Goal: Communication & Community: Ask a question

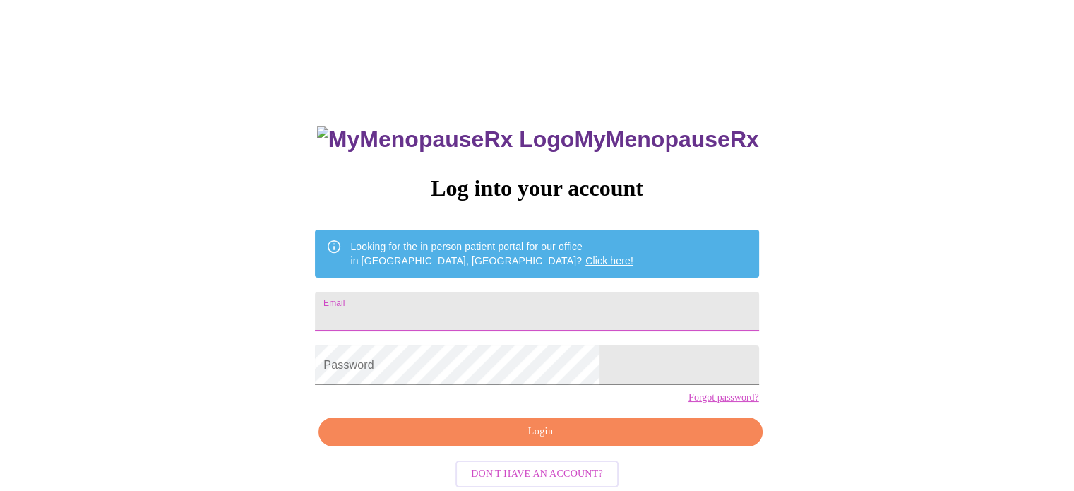
click at [489, 304] on input "Email" at bounding box center [537, 312] width 444 height 40
type input "[EMAIL_ADDRESS][DOMAIN_NAME]"
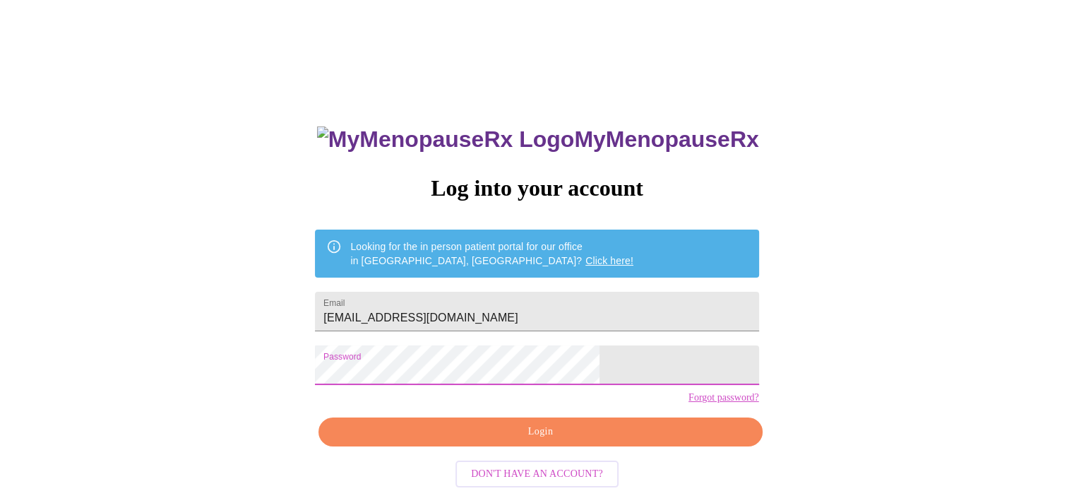
click at [524, 441] on span "Login" at bounding box center [540, 432] width 411 height 18
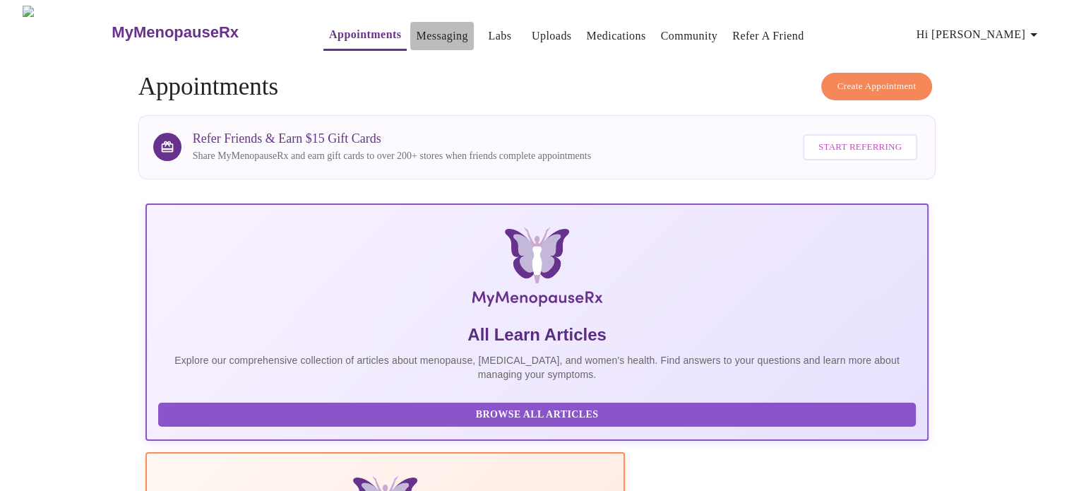
click at [416, 28] on link "Messaging" at bounding box center [442, 36] width 52 height 20
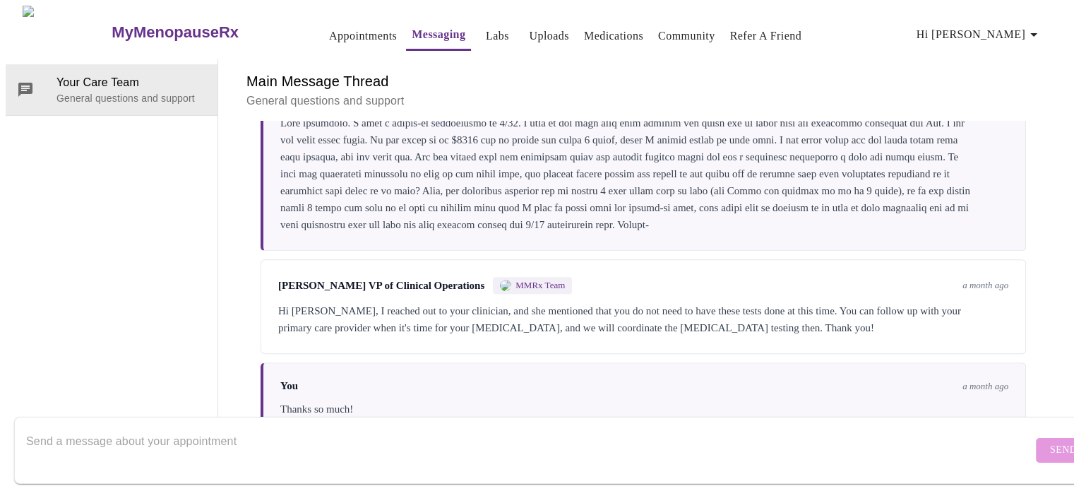
scroll to position [874, 0]
click at [370, 435] on textarea "Send a message about your appointment" at bounding box center [529, 449] width 1006 height 45
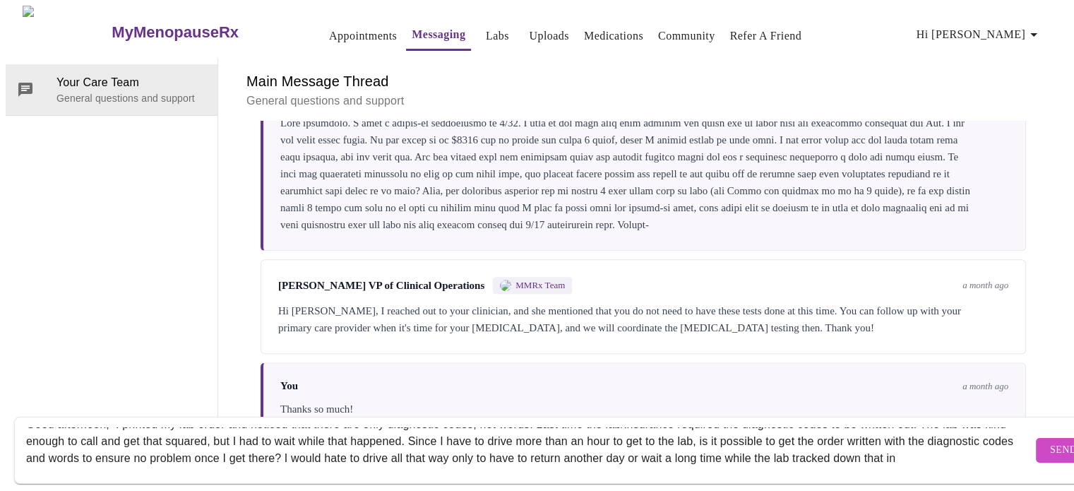
scroll to position [26, 0]
type textarea "Good afternoon, I printed my lab order and noticed that there are only diagnost…"
click at [1050, 441] on span "Send" at bounding box center [1063, 450] width 27 height 18
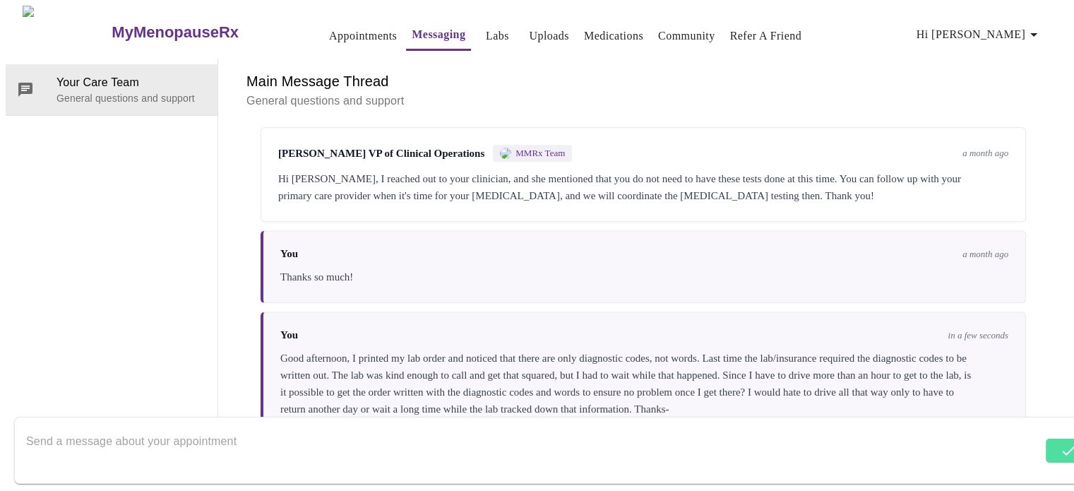
scroll to position [1009, 0]
